Goal: Information Seeking & Learning: Compare options

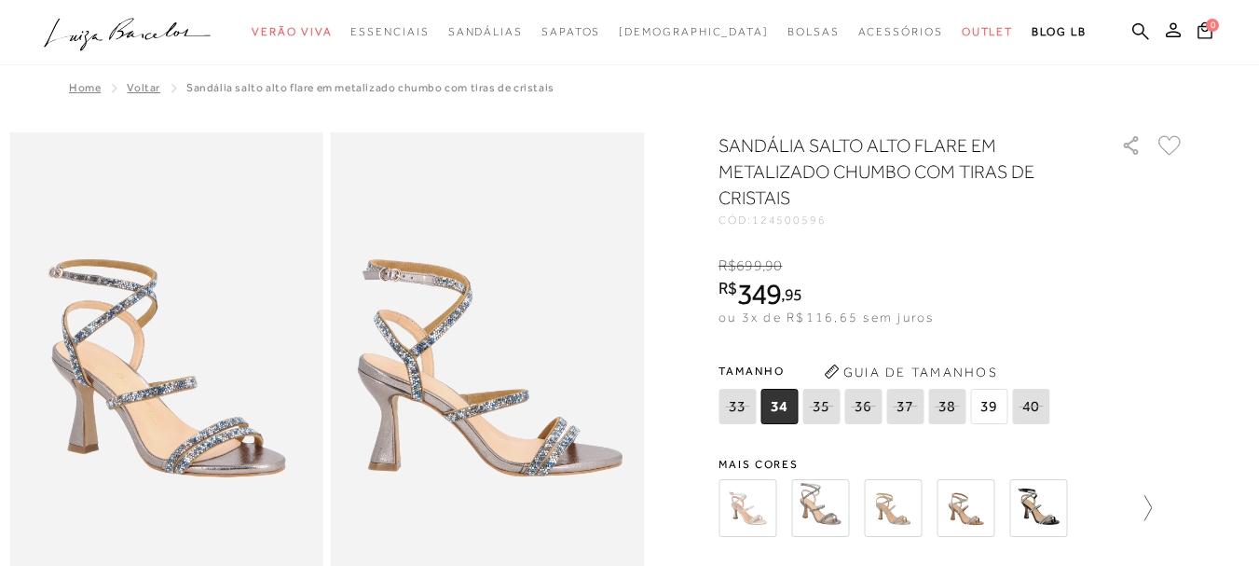
click at [1146, 515] on icon at bounding box center [1139, 508] width 26 height 26
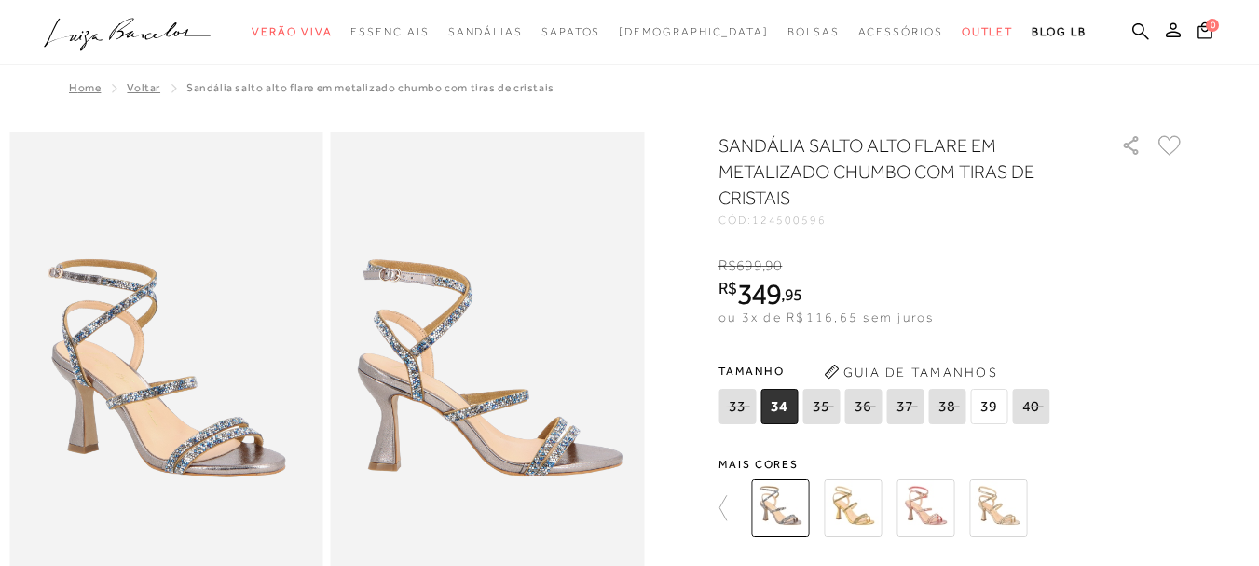
click at [1019, 514] on img at bounding box center [998, 508] width 58 height 58
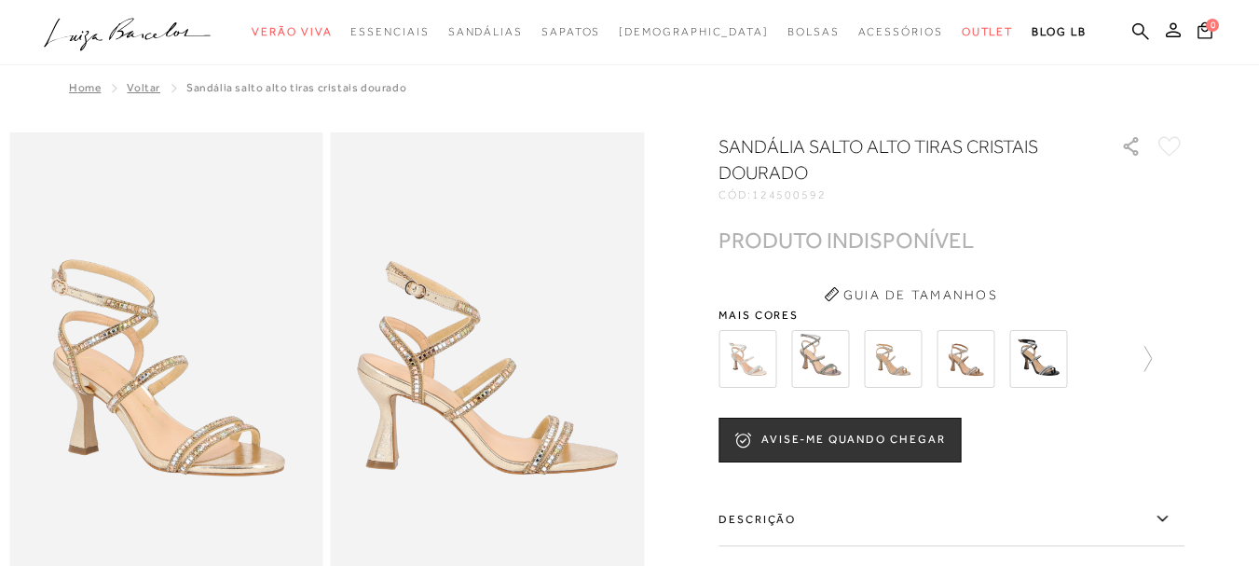
click at [1019, 514] on label "Descrição" at bounding box center [952, 519] width 466 height 54
click at [0, 0] on input "Descrição" at bounding box center [0, 0] width 0 height 0
click at [1152, 357] on icon at bounding box center [1139, 358] width 26 height 26
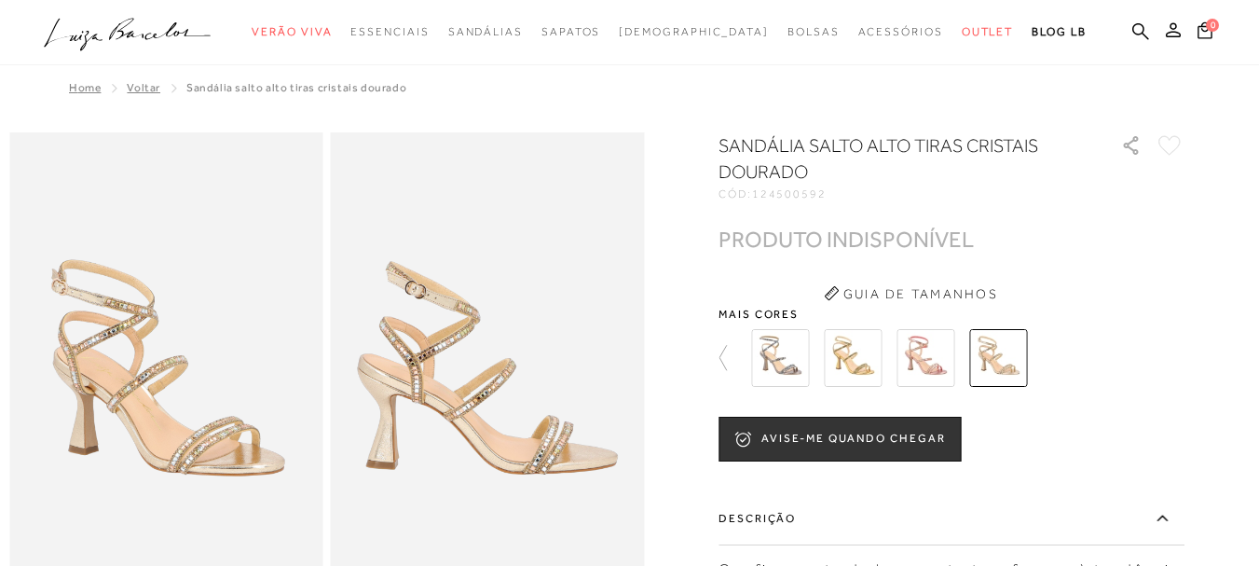
click at [947, 368] on img at bounding box center [926, 358] width 58 height 58
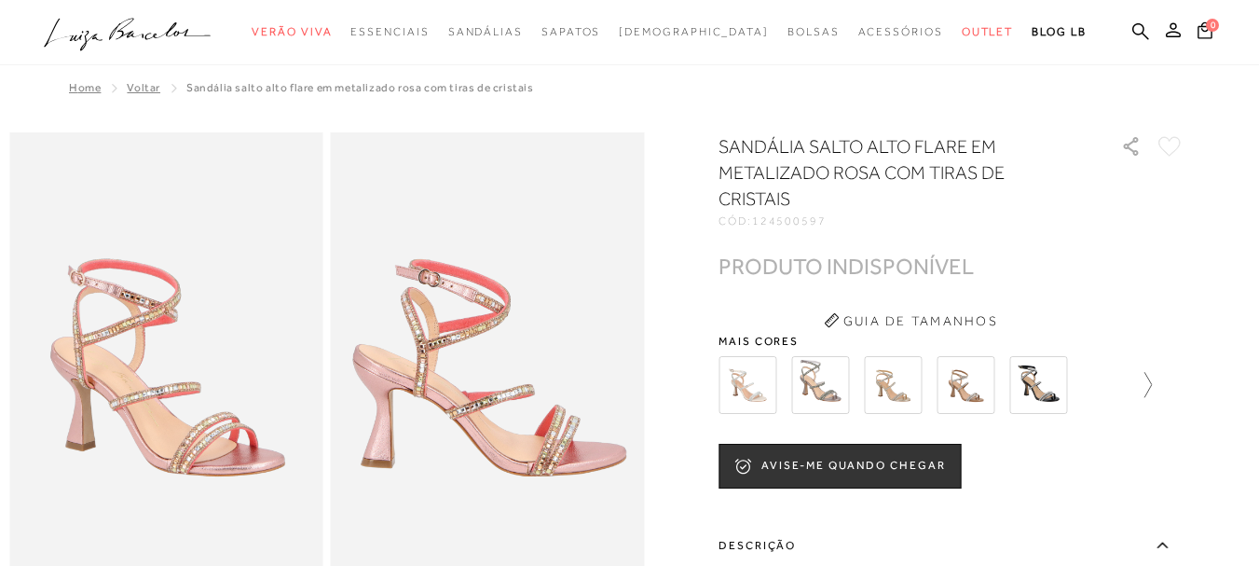
click at [1152, 386] on icon at bounding box center [1139, 385] width 26 height 26
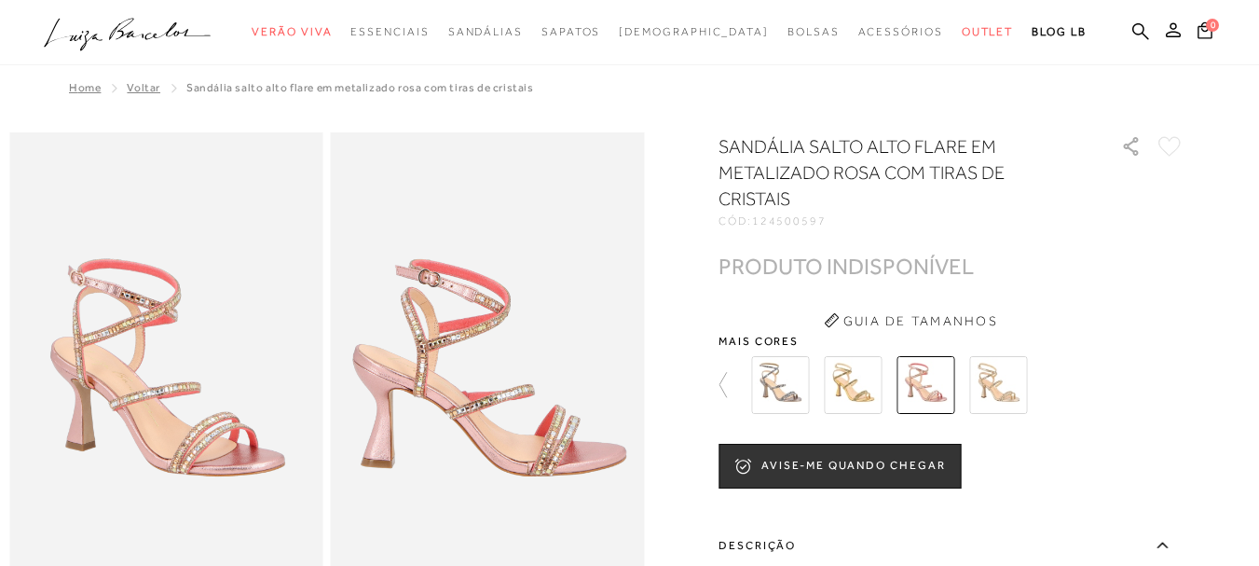
click at [848, 401] on img at bounding box center [853, 385] width 58 height 58
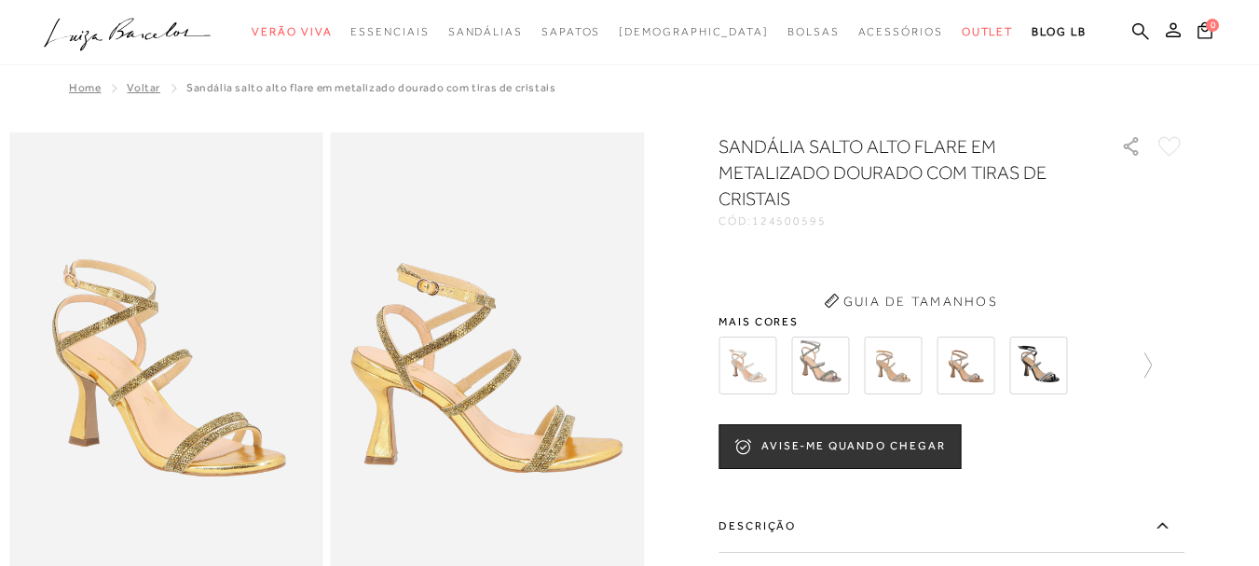
click at [1156, 360] on div "SANDÁLIA SALTO ALTO FLARE EM METALIZADO DOURADO COM TIRAS DE CRISTAIS CÓD: 1245…" at bounding box center [952, 554] width 466 height 842
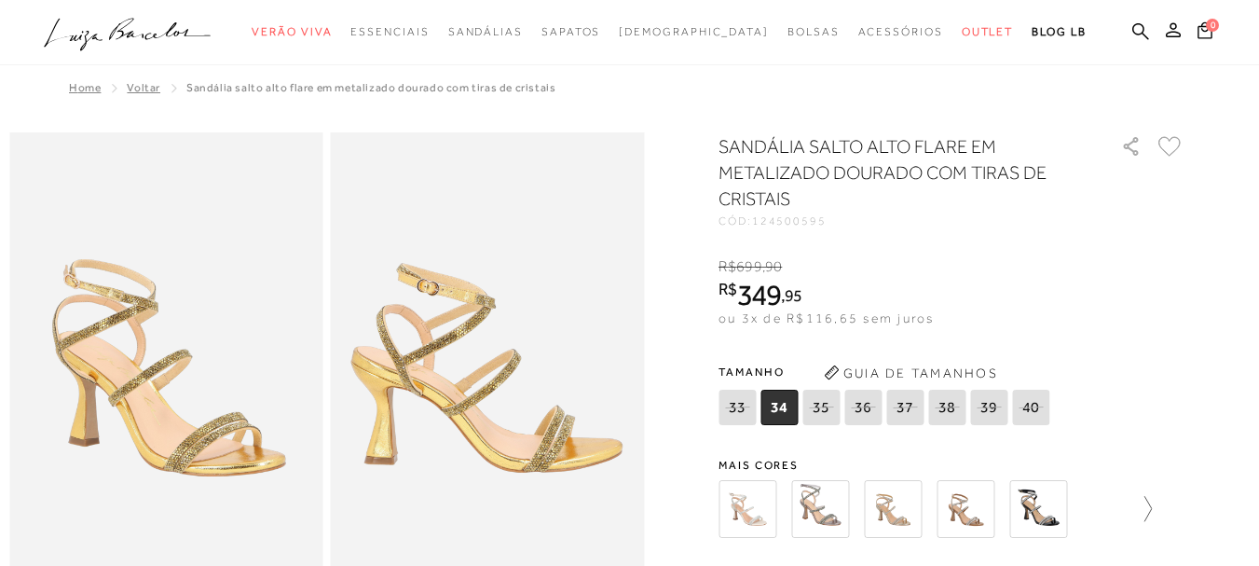
click at [1152, 500] on icon at bounding box center [1139, 509] width 26 height 26
